Goal: Task Accomplishment & Management: Manage account settings

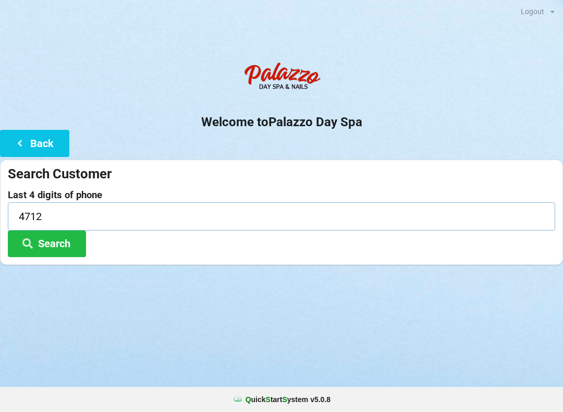
click at [73, 215] on input "4712" at bounding box center [281, 216] width 547 height 28
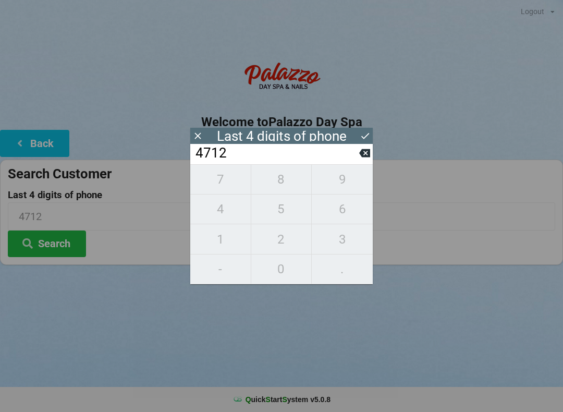
click at [356, 156] on input "4712" at bounding box center [276, 153] width 165 height 17
click at [356, 158] on input "4712" at bounding box center [276, 153] width 165 height 17
click at [358, 157] on input "4712" at bounding box center [276, 153] width 165 height 17
click at [362, 158] on icon at bounding box center [364, 152] width 11 height 11
click at [366, 157] on icon at bounding box center [364, 153] width 11 height 8
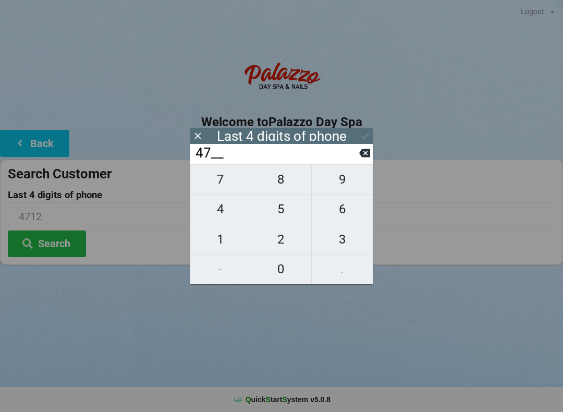
click at [366, 155] on icon at bounding box center [364, 152] width 11 height 11
click at [364, 155] on icon at bounding box center [364, 152] width 11 height 11
type input "____"
click at [366, 156] on icon at bounding box center [364, 152] width 11 height 11
click at [273, 215] on span "5" at bounding box center [281, 209] width 60 height 22
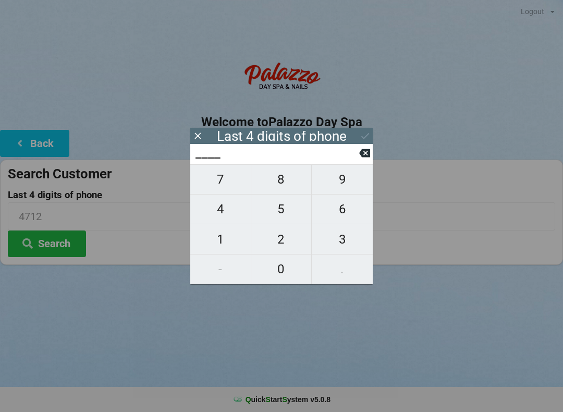
type input "5___"
click at [222, 218] on span "4" at bounding box center [220, 209] width 60 height 22
type input "54__"
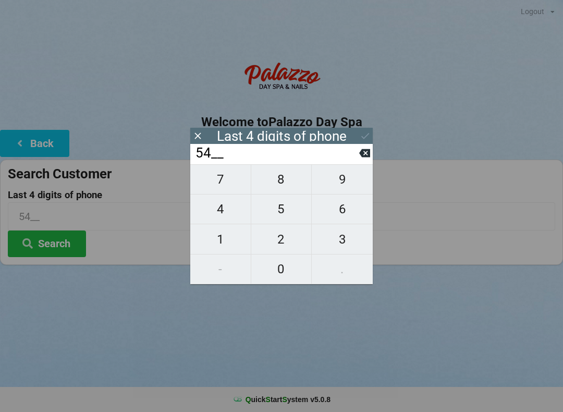
click at [284, 218] on span "5" at bounding box center [281, 209] width 60 height 22
type input "545_"
click at [283, 216] on span "5" at bounding box center [281, 209] width 60 height 22
type input "5455"
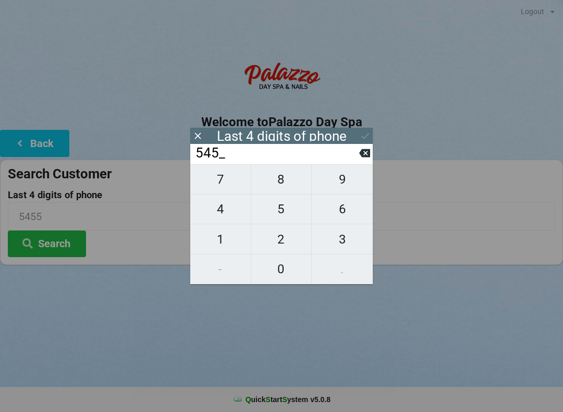
type input "5455"
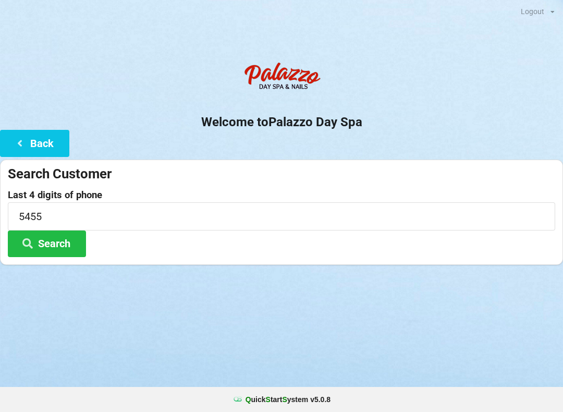
click at [464, 323] on div "Logout Logout Sign-In Welcome to Palazzo Day Spa Back Search Customer Last 4 di…" at bounding box center [281, 206] width 563 height 412
click at [73, 241] on button "Search" at bounding box center [47, 243] width 78 height 27
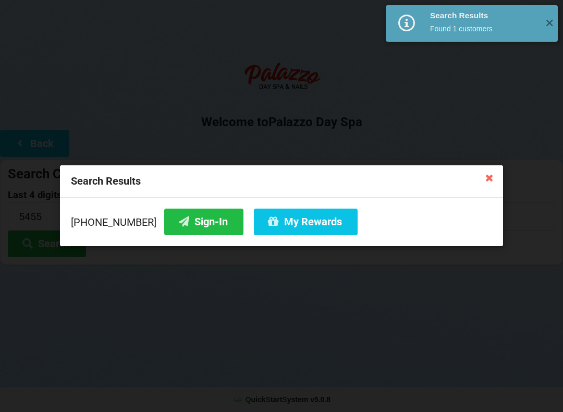
click at [199, 218] on button "Sign-In" at bounding box center [203, 221] width 79 height 27
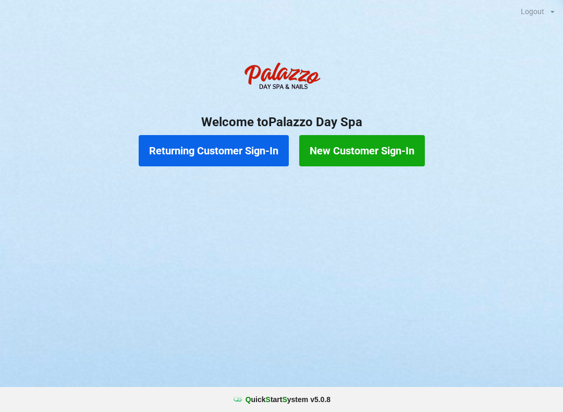
click at [250, 147] on button "Returning Customer Sign-In" at bounding box center [214, 150] width 150 height 31
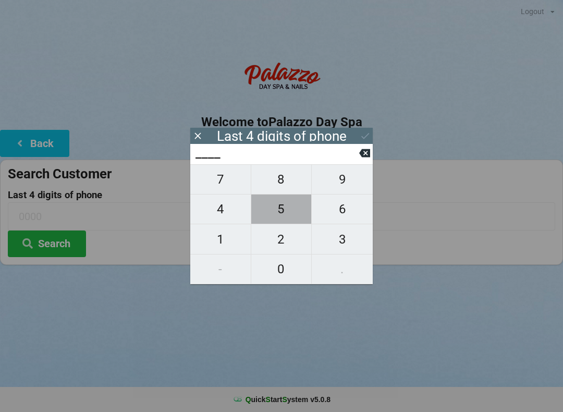
click at [282, 214] on span "5" at bounding box center [281, 209] width 60 height 22
type input "5___"
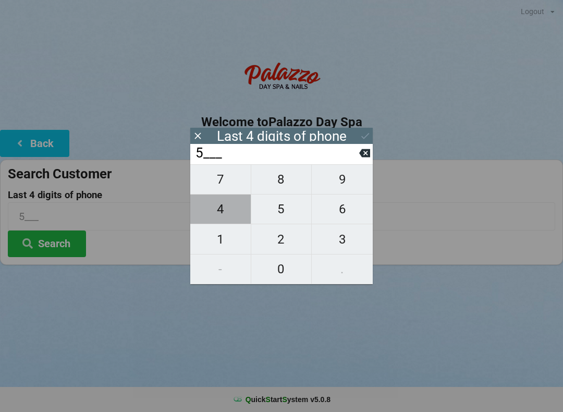
click at [225, 213] on span "4" at bounding box center [220, 209] width 60 height 22
type input "54__"
click at [289, 213] on span "5" at bounding box center [281, 209] width 60 height 22
type input "545_"
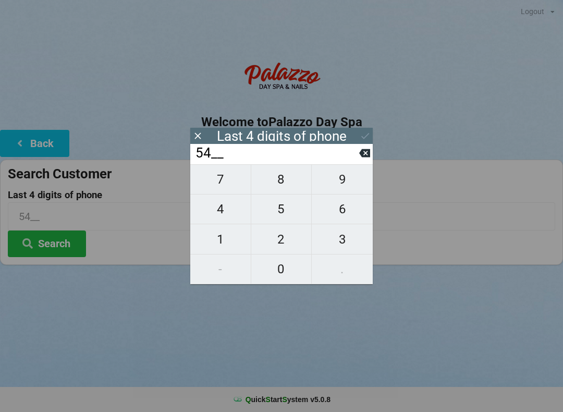
type input "545_"
click at [289, 214] on span "5" at bounding box center [281, 209] width 60 height 22
type input "5455"
click at [360, 135] on icon at bounding box center [365, 135] width 11 height 11
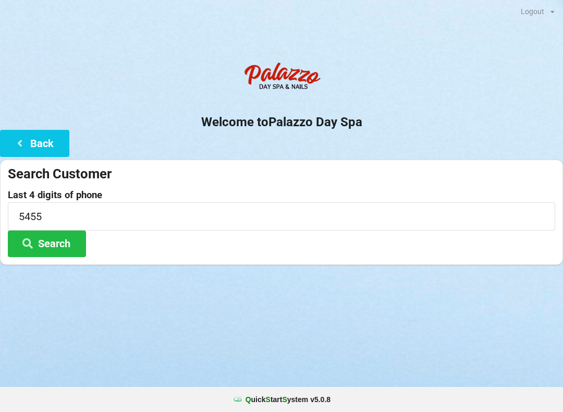
click at [63, 243] on button "Search" at bounding box center [47, 243] width 78 height 27
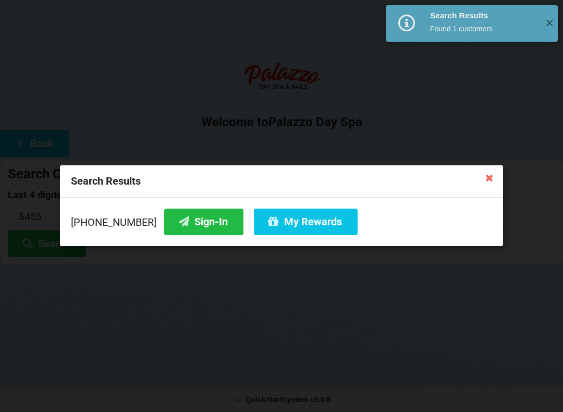
click at [201, 225] on button "Sign-In" at bounding box center [203, 221] width 79 height 27
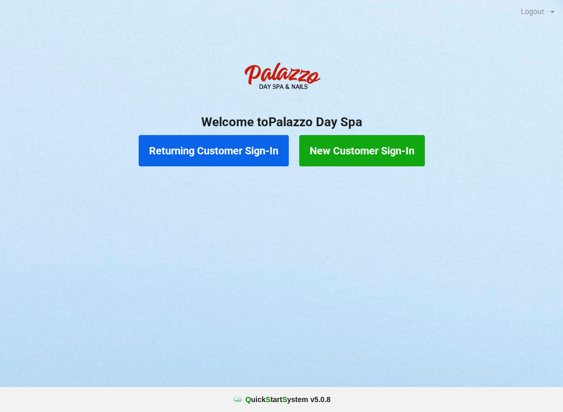
click at [256, 149] on button "Returning Customer Sign-In" at bounding box center [214, 150] width 150 height 31
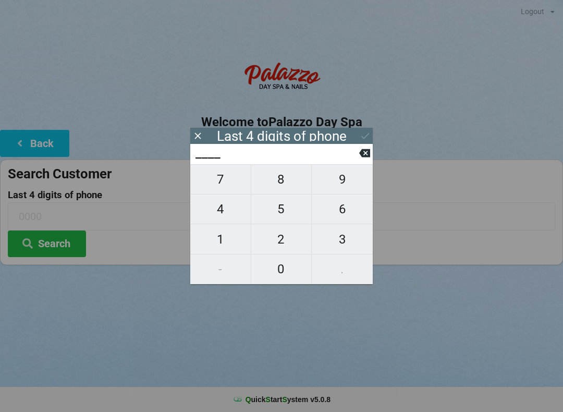
click at [280, 216] on span "5" at bounding box center [281, 209] width 60 height 22
type input "5___"
click at [219, 217] on span "4" at bounding box center [220, 209] width 60 height 22
type input "54__"
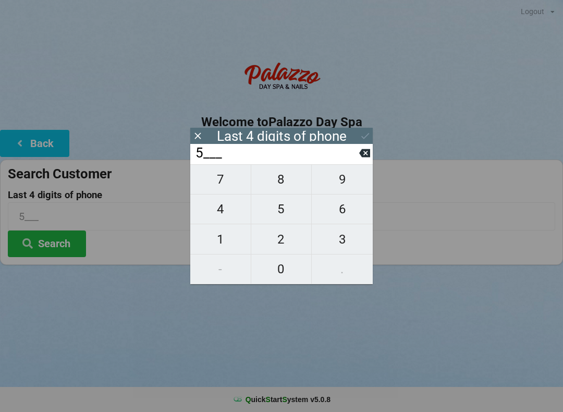
type input "54__"
click at [275, 215] on span "5" at bounding box center [281, 209] width 60 height 22
type input "545_"
click at [275, 217] on span "5" at bounding box center [281, 209] width 60 height 22
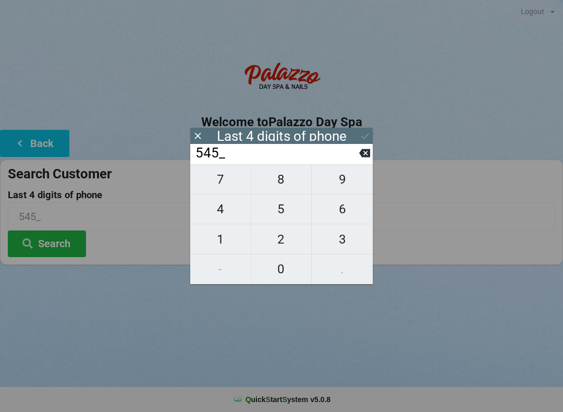
type input "5455"
click at [365, 134] on icon at bounding box center [365, 135] width 11 height 11
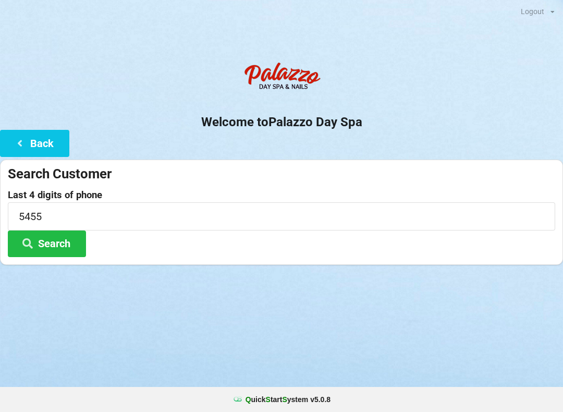
click at [67, 244] on button "Search" at bounding box center [47, 243] width 78 height 27
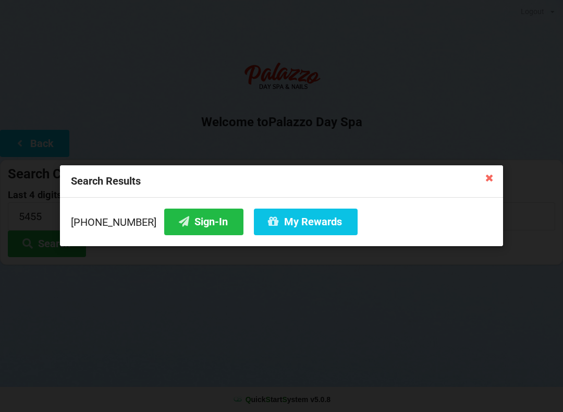
click at [296, 215] on button "My Rewards" at bounding box center [306, 221] width 104 height 27
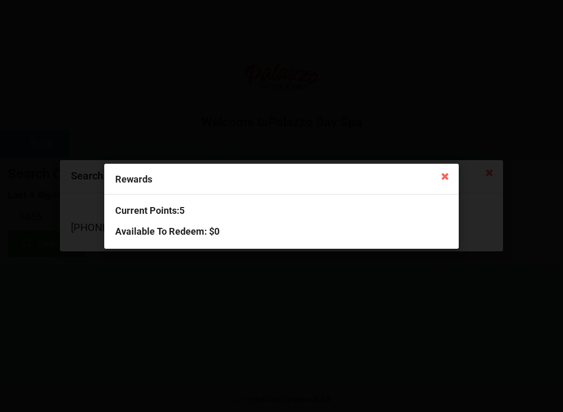
click at [447, 170] on icon at bounding box center [445, 175] width 17 height 17
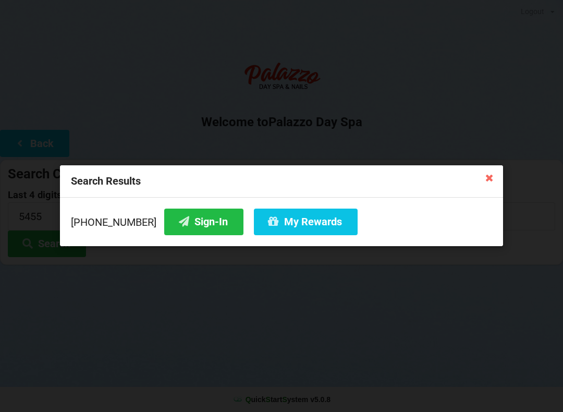
click at [493, 173] on icon at bounding box center [489, 177] width 17 height 17
